Goal: Task Accomplishment & Management: Use online tool/utility

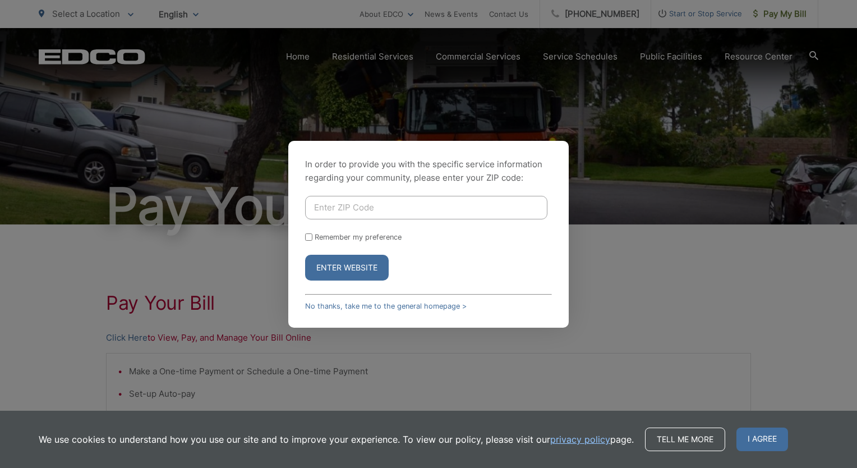
click at [346, 214] on input "Enter ZIP Code" at bounding box center [426, 208] width 242 height 24
type input "90245"
click at [313, 237] on div "Remember my preference" at bounding box center [428, 237] width 247 height 8
click at [307, 237] on input "Remember my preference" at bounding box center [308, 236] width 7 height 7
checkbox input "true"
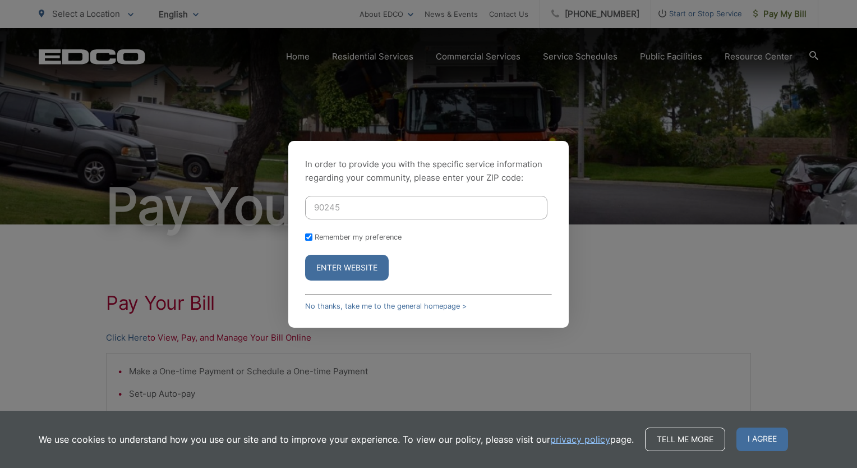
click at [324, 261] on button "Enter Website" at bounding box center [347, 268] width 84 height 26
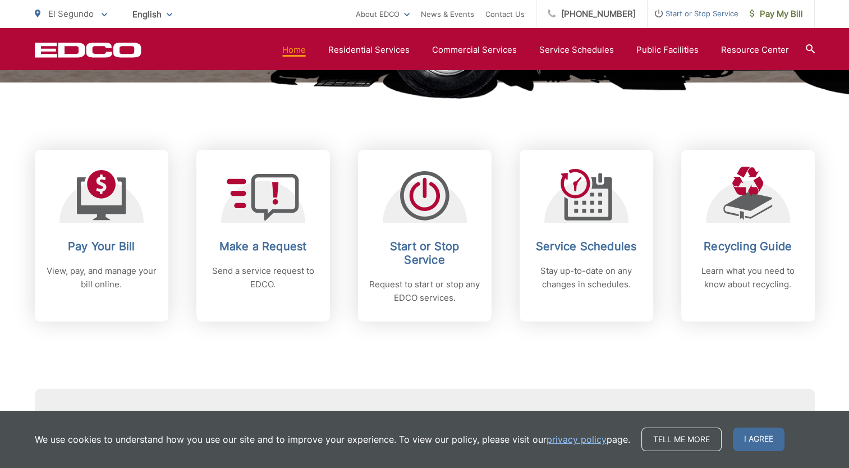
scroll to position [408, 0]
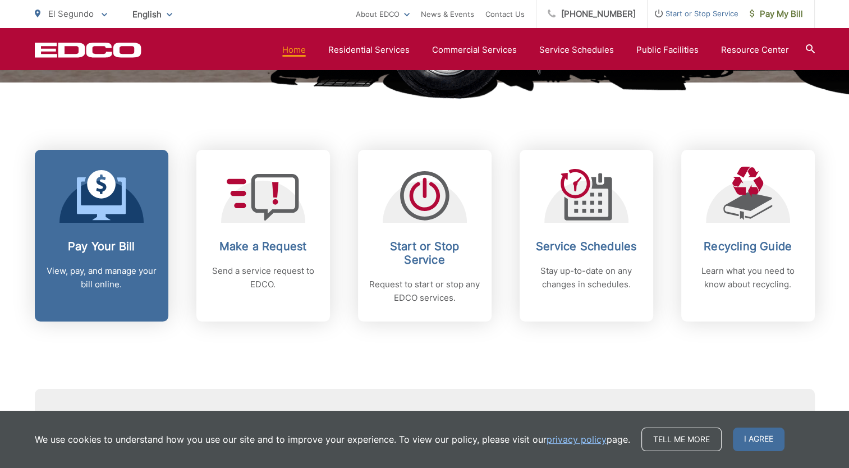
click at [110, 223] on link "Pay Your Bill View, pay, and manage your bill online." at bounding box center [102, 236] width 134 height 172
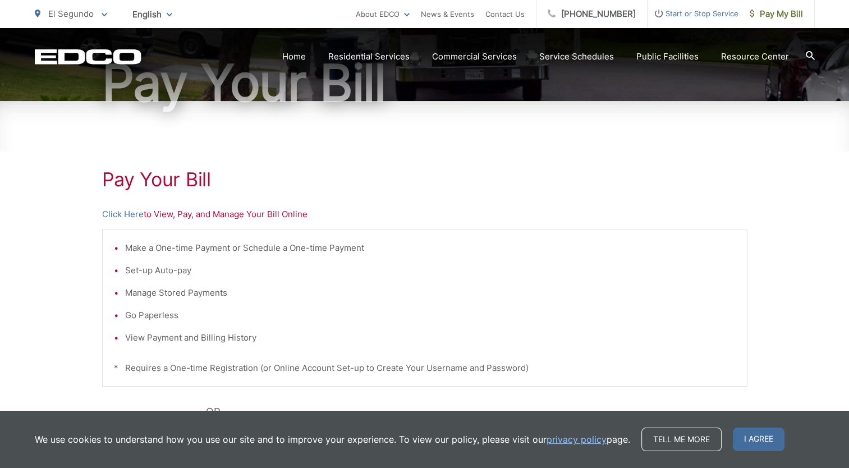
scroll to position [134, 0]
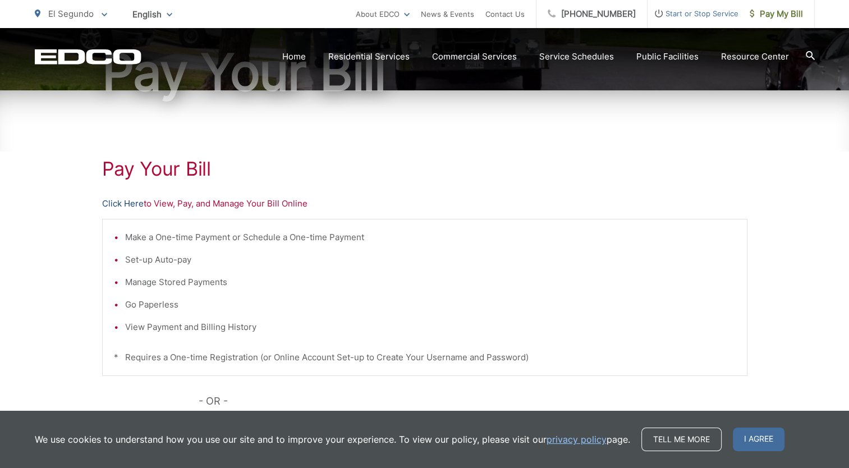
click at [125, 202] on link "Click Here" at bounding box center [123, 203] width 42 height 13
click at [130, 203] on link "Click Here" at bounding box center [123, 203] width 42 height 13
